Goal: Submit feedback/report problem

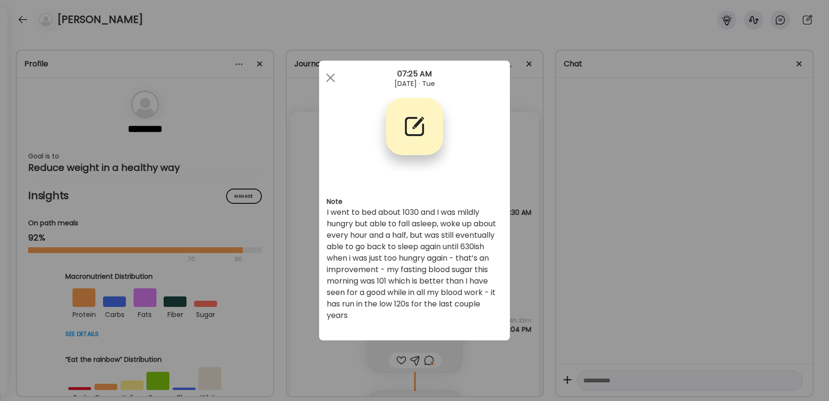
scroll to position [10599, 0]
click at [326, 73] on span at bounding box center [330, 77] width 9 height 9
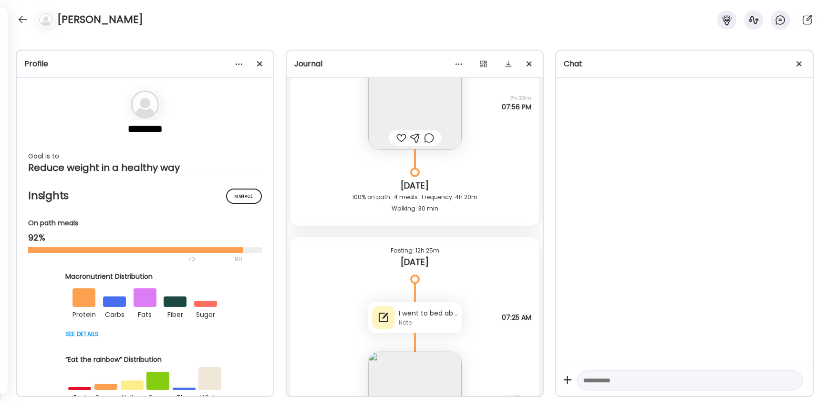
click at [30, 16] on div "[PERSON_NAME]" at bounding box center [414, 17] width 829 height 34
click at [28, 20] on div at bounding box center [22, 19] width 15 height 15
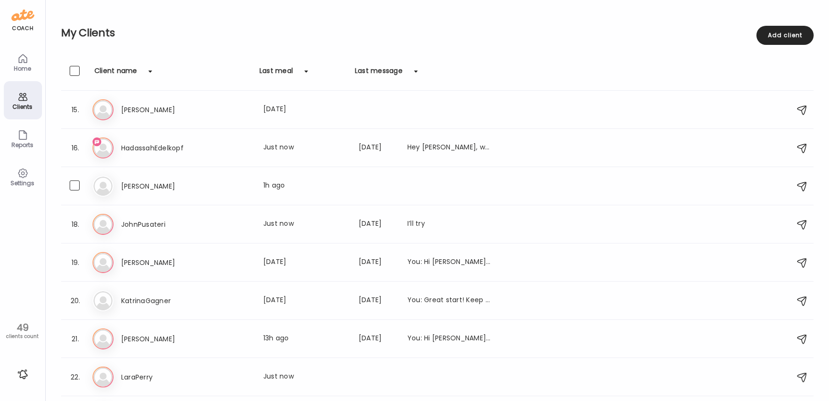
scroll to position [520, 0]
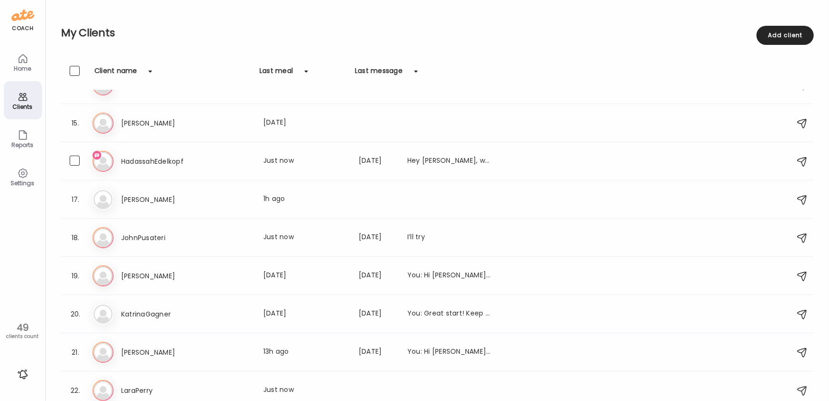
click at [328, 172] on div "16. Ha HadassahEdelkopf Last meal: Just now Last message: [DATE] Hey [PERSON_NA…" at bounding box center [437, 161] width 753 height 38
click at [337, 157] on div "Last meal: Just now" at bounding box center [305, 161] width 84 height 11
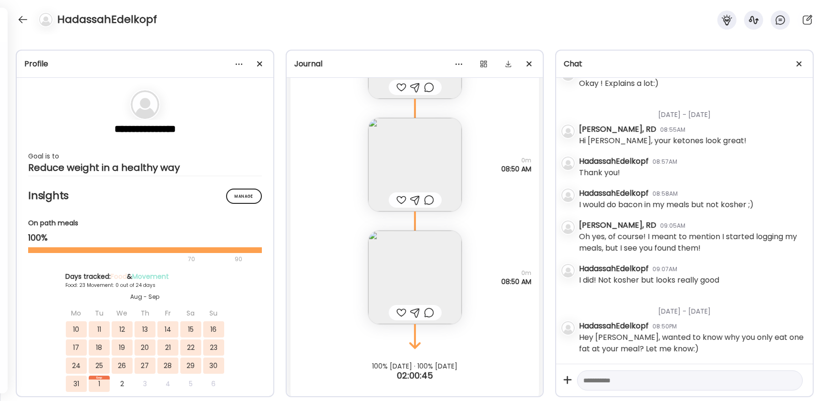
scroll to position [38647, 0]
click at [602, 377] on textarea at bounding box center [682, 380] width 196 height 11
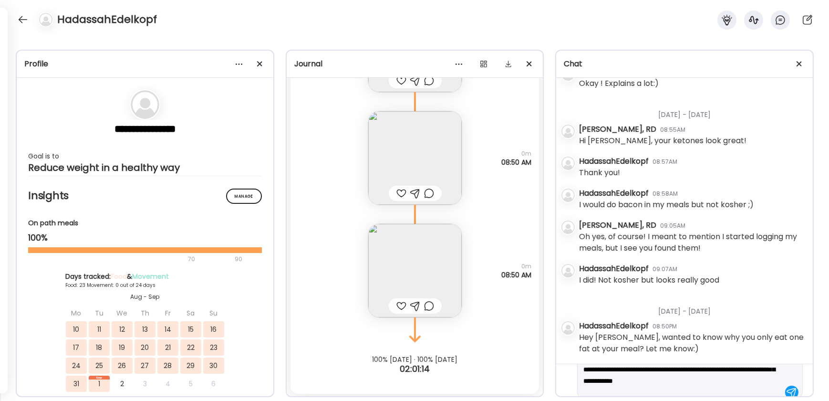
scroll to position [33, 0]
type textarea "**********"
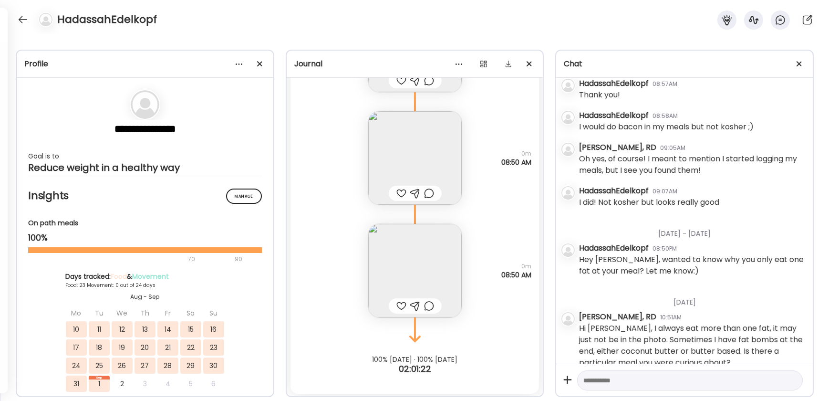
scroll to position [1090, 0]
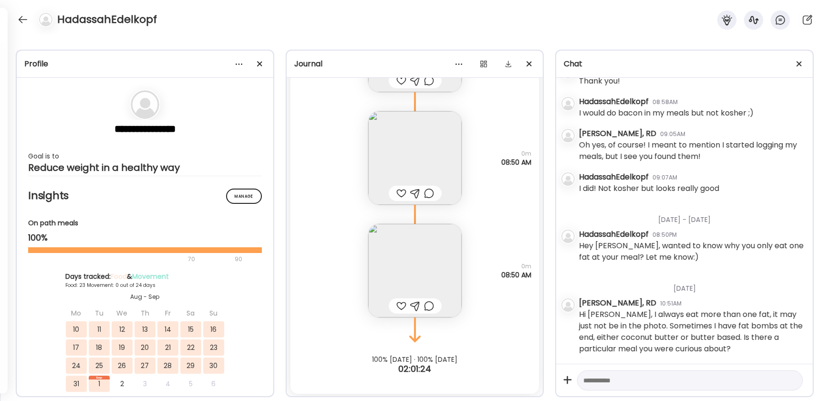
click at [21, 21] on div at bounding box center [22, 19] width 15 height 15
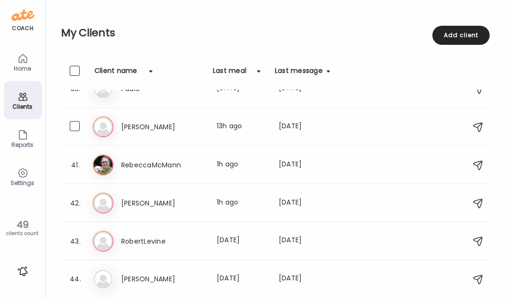
scroll to position [1518, 0]
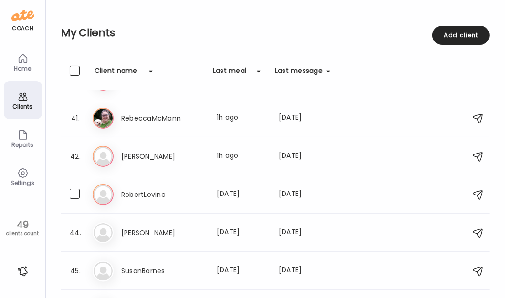
click at [231, 197] on div "Last meal: [DATE]" at bounding box center [242, 194] width 51 height 11
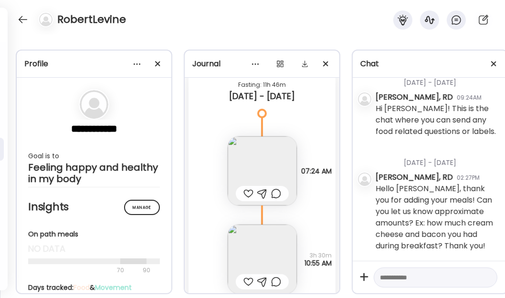
scroll to position [0, 0]
